Goal: Find specific page/section: Find specific page/section

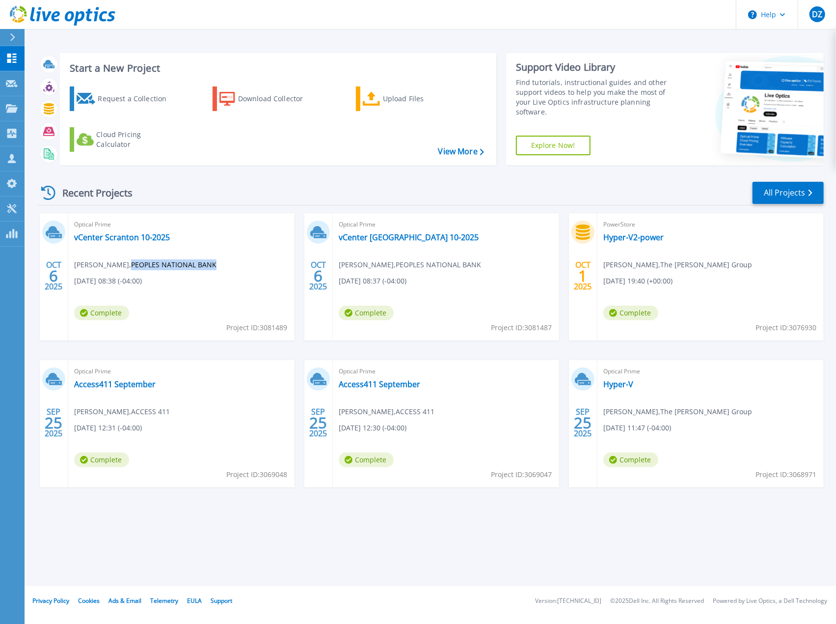
drag, startPoint x: 136, startPoint y: 262, endPoint x: 219, endPoint y: 267, distance: 83.6
click at [217, 267] on span "Shane Stefanowicz , PEOPLES NATIONAL BANK" at bounding box center [145, 264] width 142 height 11
click at [802, 193] on link "All Projects" at bounding box center [788, 193] width 71 height 22
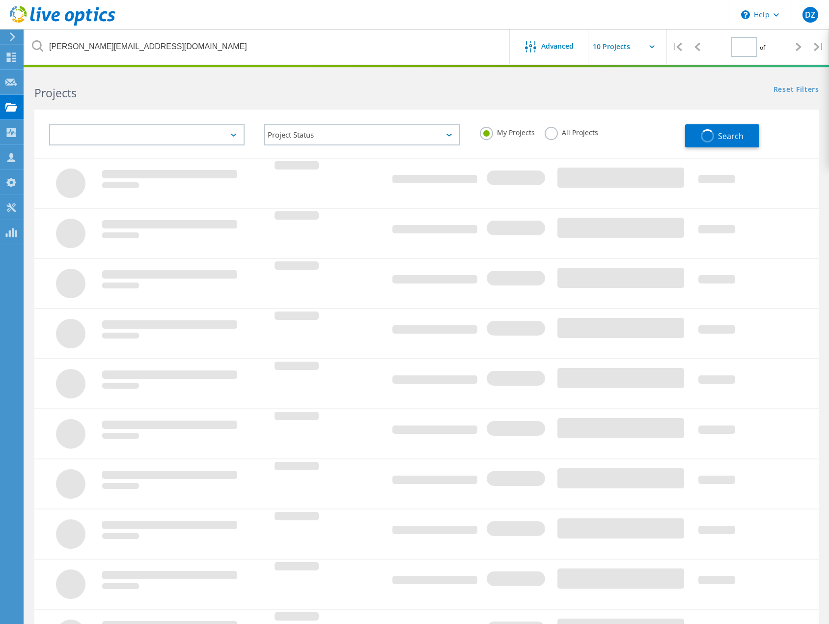
type input "1"
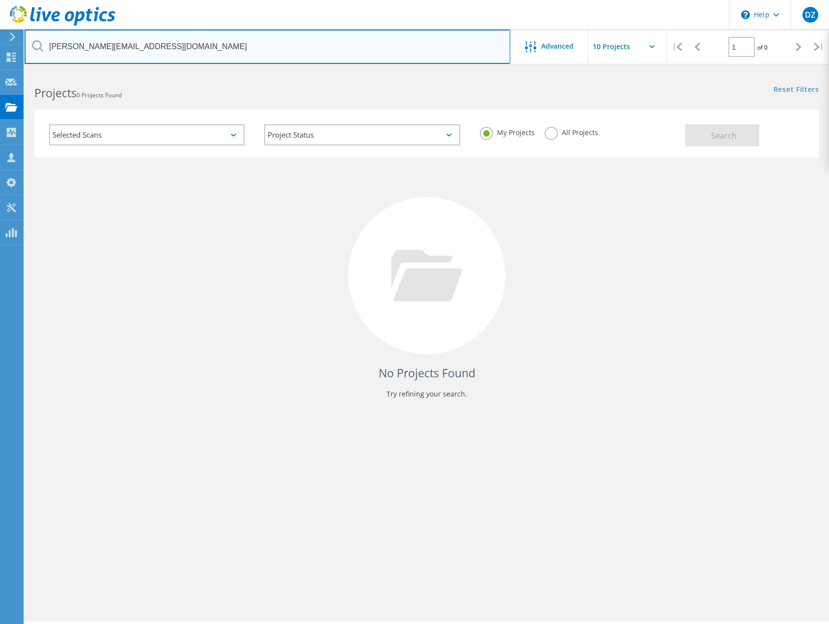
drag, startPoint x: 161, startPoint y: 53, endPoint x: 0, endPoint y: 35, distance: 162.6
click at [0, 35] on html "\n Help Explore Helpful Articles Contact Support DZ Partner Team Member [PERSON…" at bounding box center [414, 325] width 829 height 651
